Goal: Navigation & Orientation: Find specific page/section

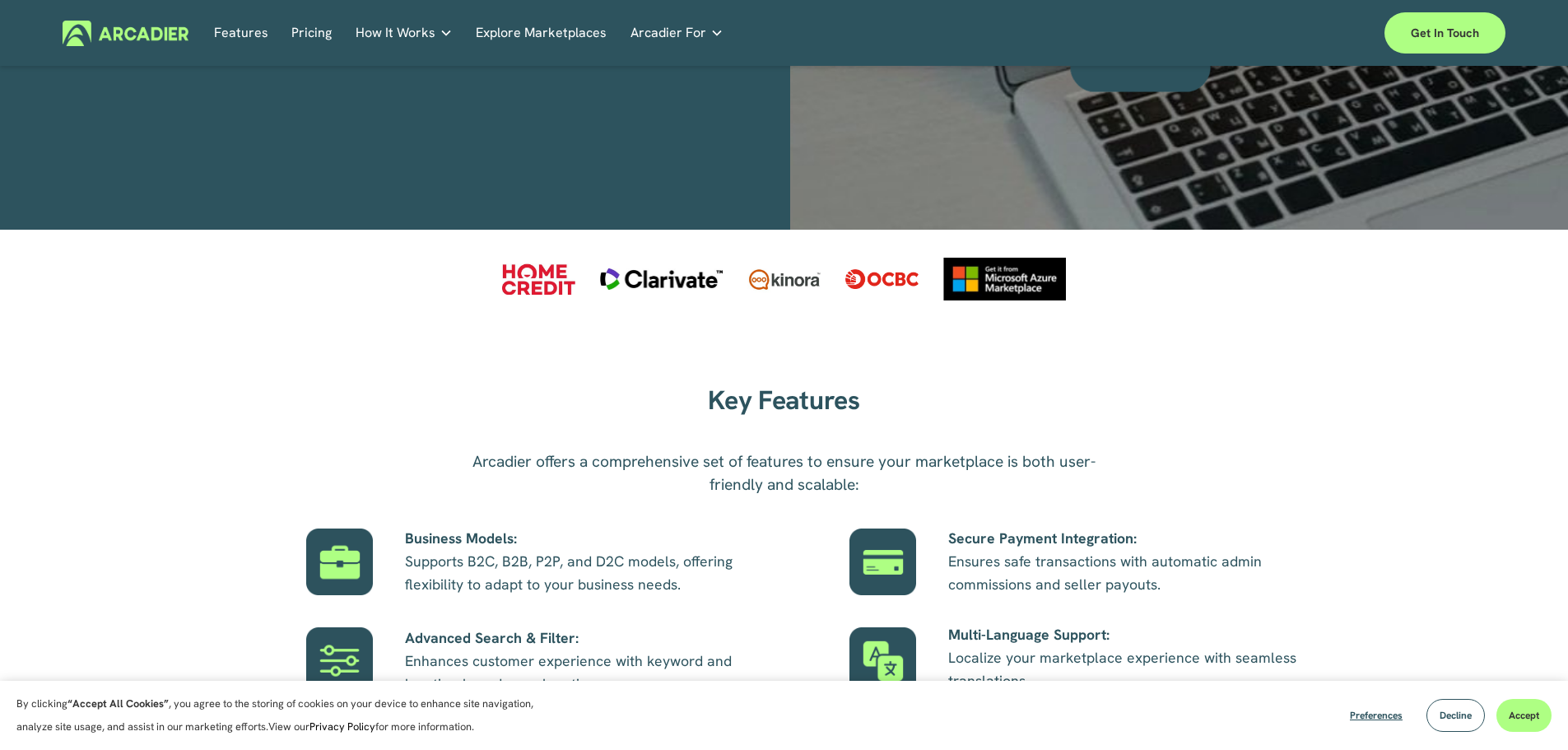
scroll to position [741, 0]
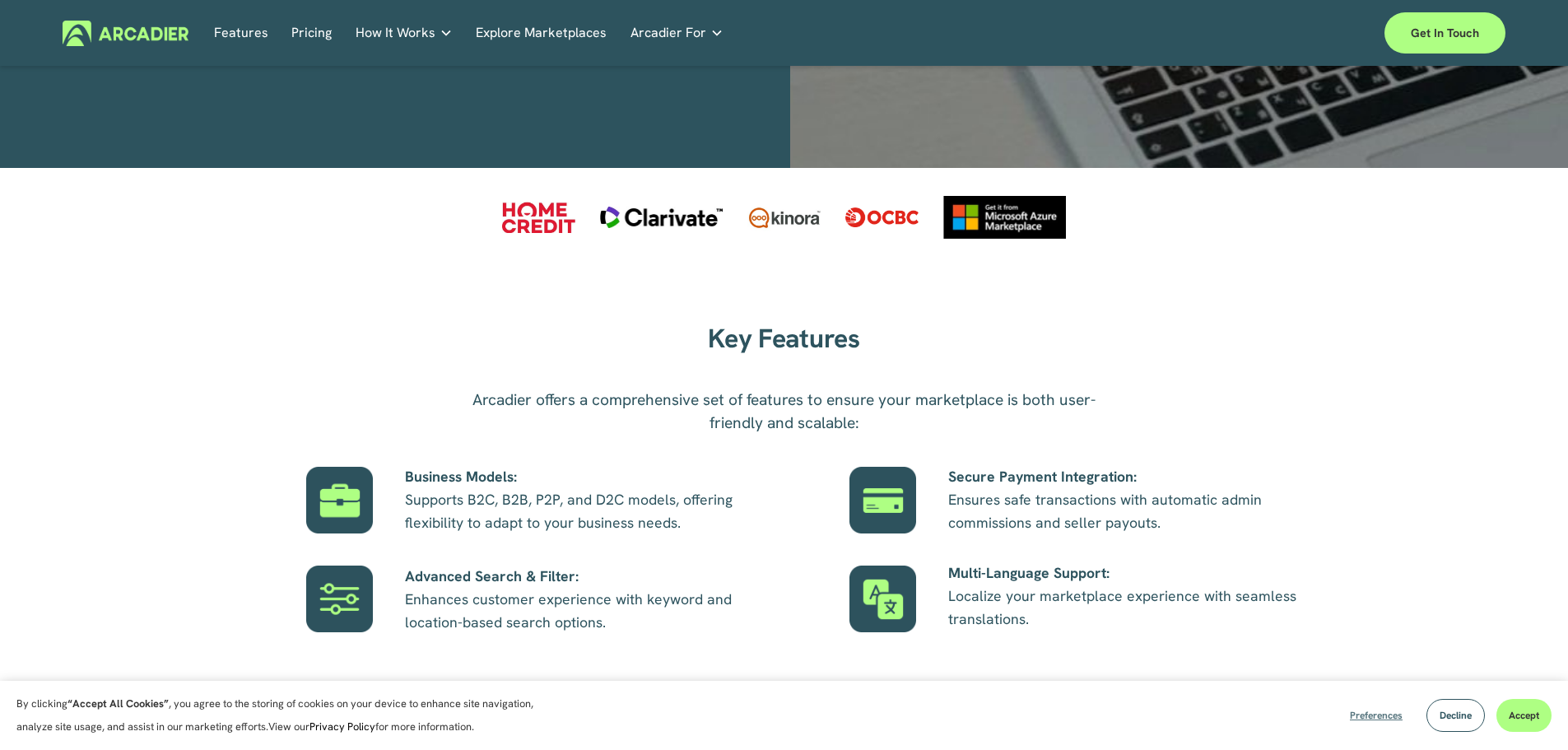
drag, startPoint x: 1459, startPoint y: 720, endPoint x: 1372, endPoint y: 721, distance: 87.0
click at [1372, 721] on div "Preferences Decline Accept" at bounding box center [1445, 715] width 214 height 33
click at [1372, 721] on span "Preferences" at bounding box center [1376, 715] width 53 height 13
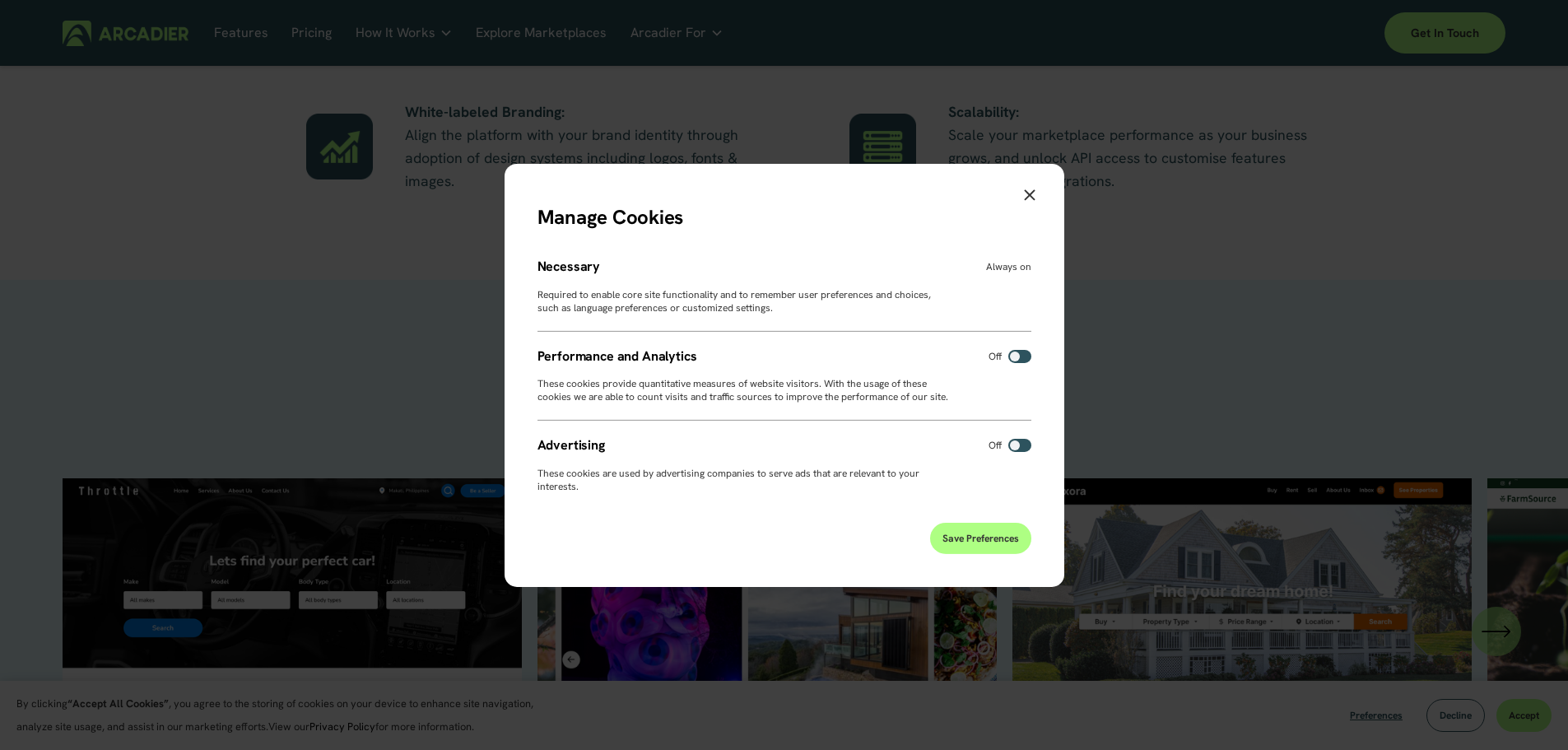
click at [986, 539] on span "Save Preferences" at bounding box center [981, 539] width 77 height 13
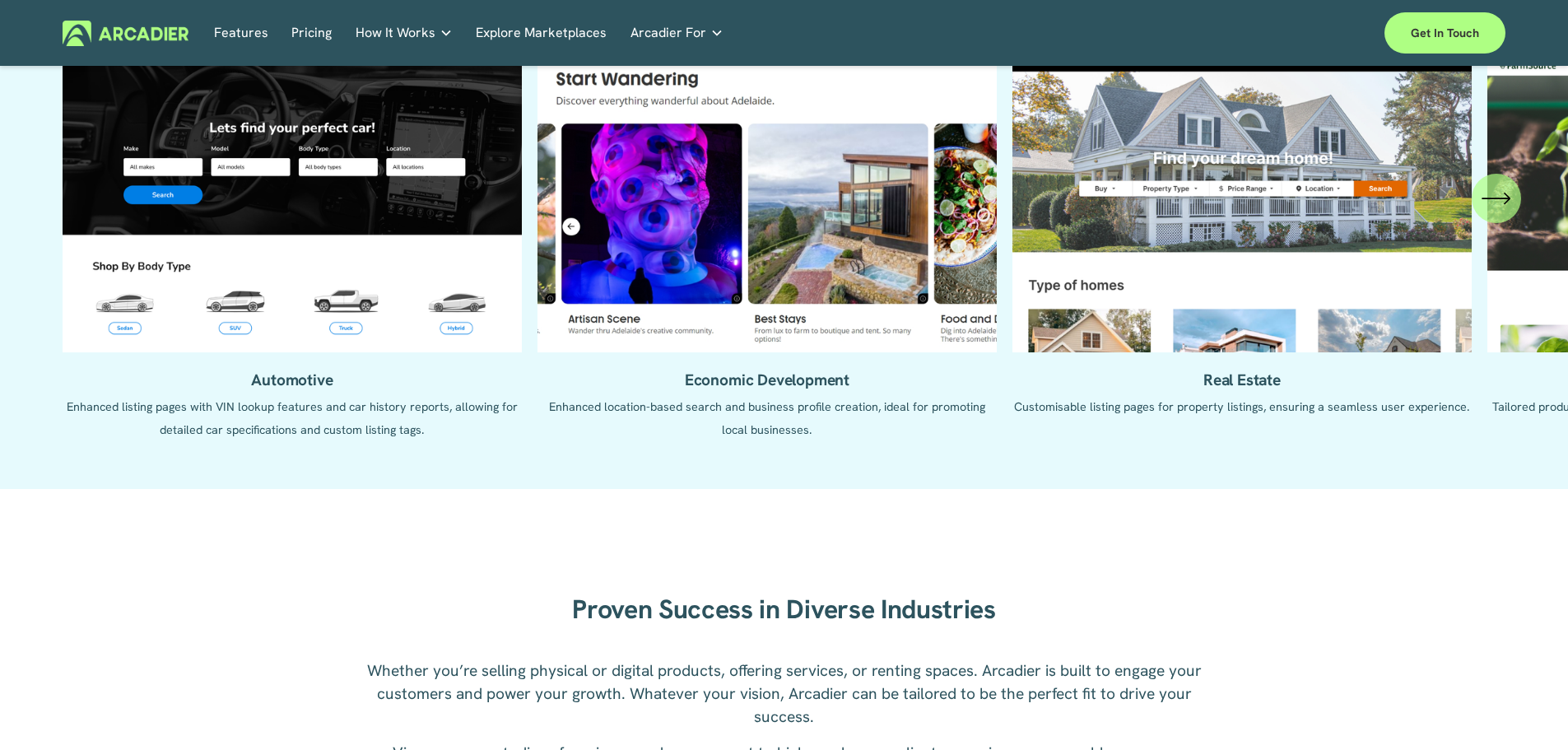
scroll to position [0, 0]
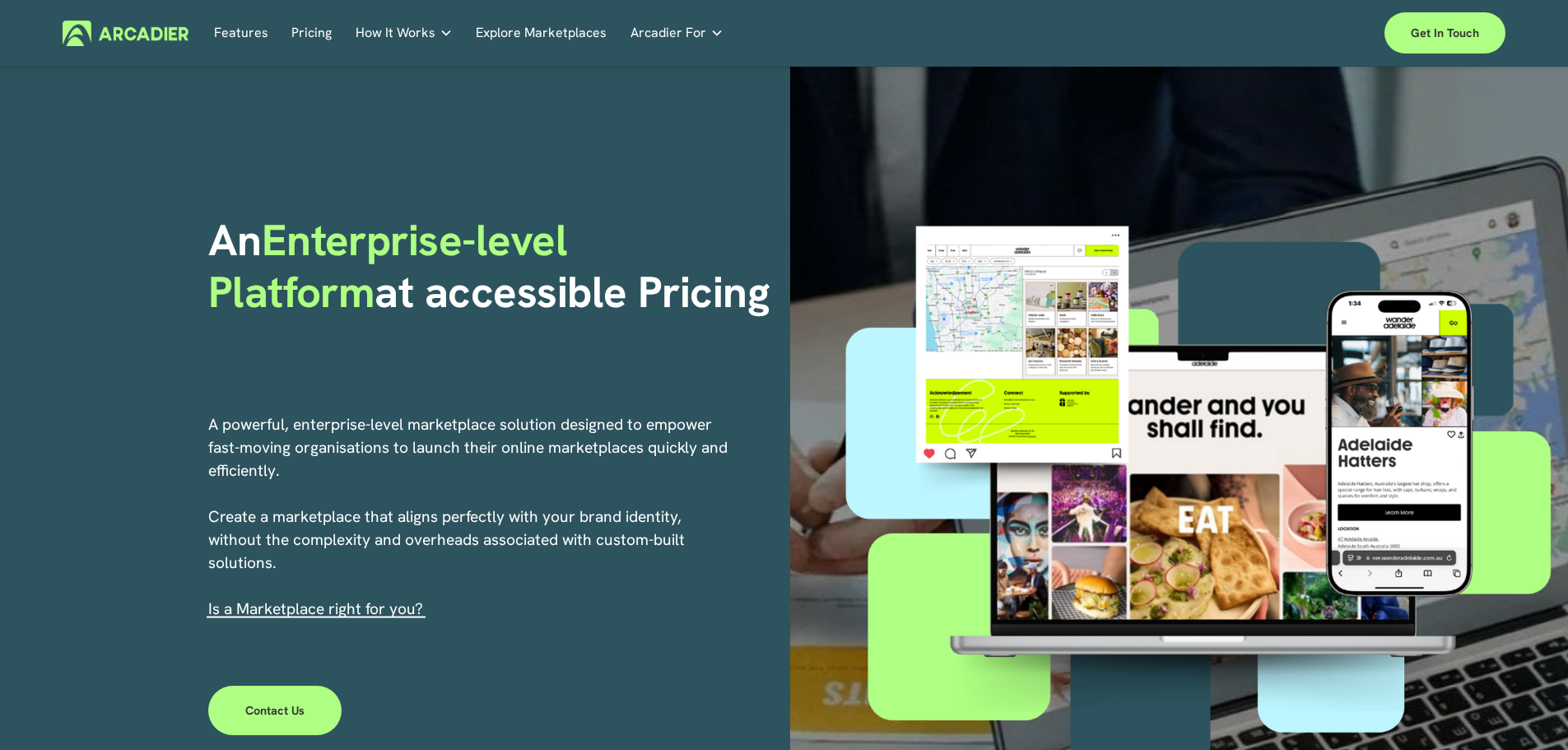
click at [0, 0] on link "Retail Marketplaces Whatever you are offering to your customer, we bring it all…" at bounding box center [0, 0] width 0 height 0
